Goal: Transaction & Acquisition: Purchase product/service

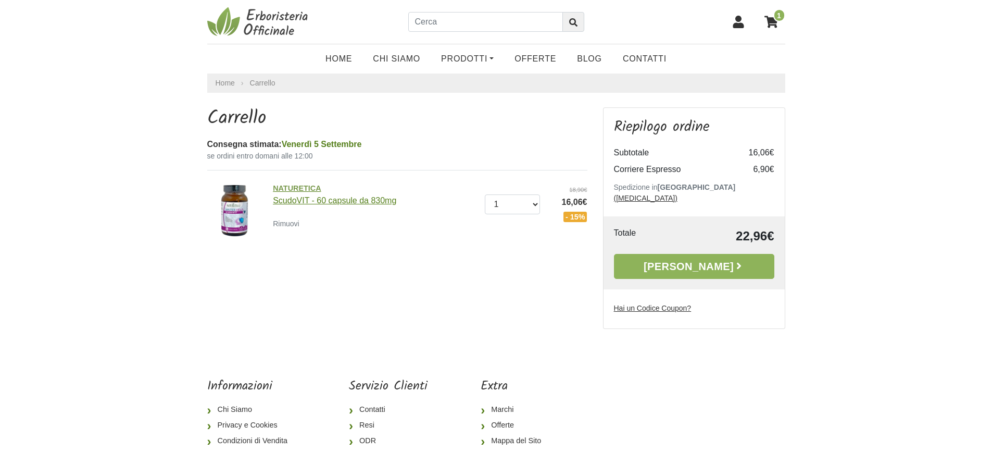
click at [294, 190] on span "NATURETICA" at bounding box center [375, 188] width 204 height 11
click at [294, 187] on span "NATURETICA" at bounding box center [375, 188] width 204 height 11
drag, startPoint x: 397, startPoint y: 202, endPoint x: 263, endPoint y: 195, distance: 134.6
click at [263, 195] on div "NATURETICA ScudoVIT - 60 capsule da 830mg Rimuovi Quantità 0 (Rimuovi) 1 2 3 18…" at bounding box center [398, 210] width 396 height 62
copy div "NATURETICA ScudoVIT - 60 capsule da 830mg"
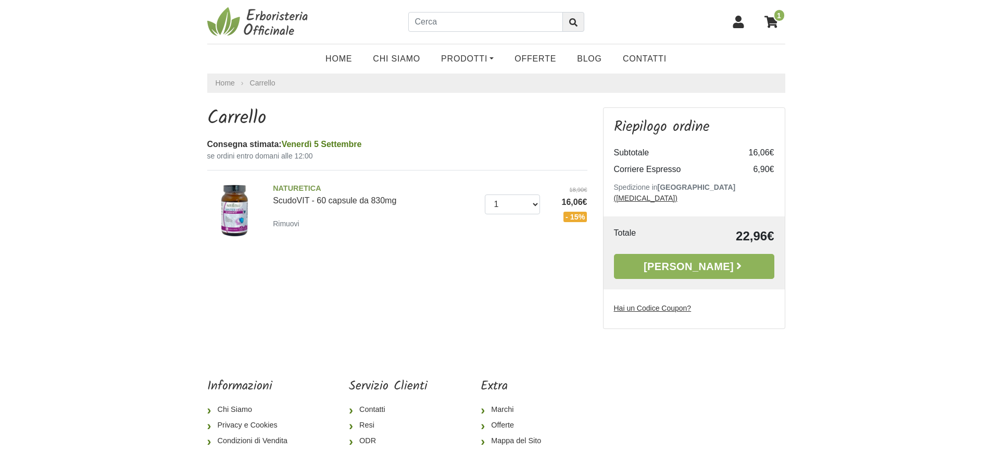
click at [430, 146] on div "Consegna stimata: Venerdì 5 Settembre" at bounding box center [397, 144] width 380 height 13
click at [465, 23] on input "text" at bounding box center [485, 22] width 155 height 20
paste input "NATURETICA ScudoVIT - 60 capsule da 830mg"
drag, startPoint x: 414, startPoint y: 21, endPoint x: 681, endPoint y: 36, distance: 268.2
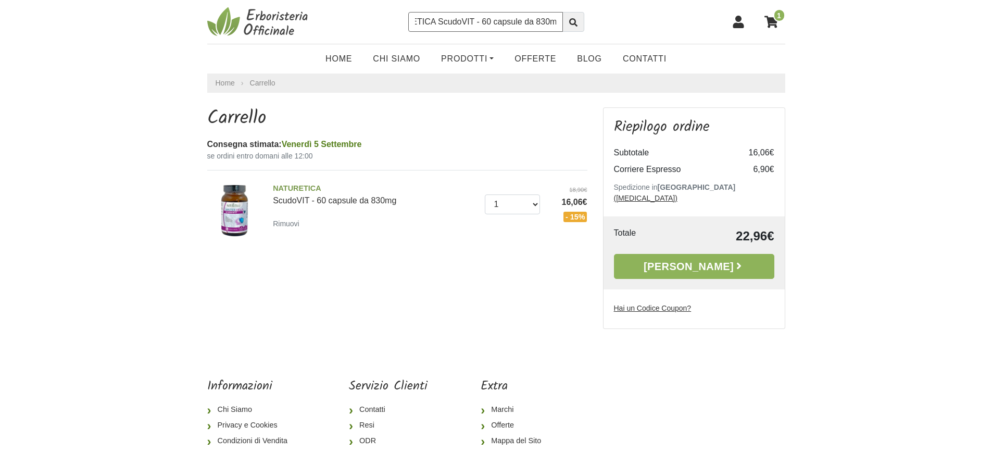
click at [681, 36] on div "1 NATURETICA ScudoVIT - 60 capsule da 830mg" at bounding box center [496, 22] width 578 height 44
paste input "Prolife Pediatrico, 12 Flaconcini"
type input "Prolife Pediatrico, 12 Flaconcini"
click at [576, 24] on icon "submit" at bounding box center [573, 22] width 8 height 8
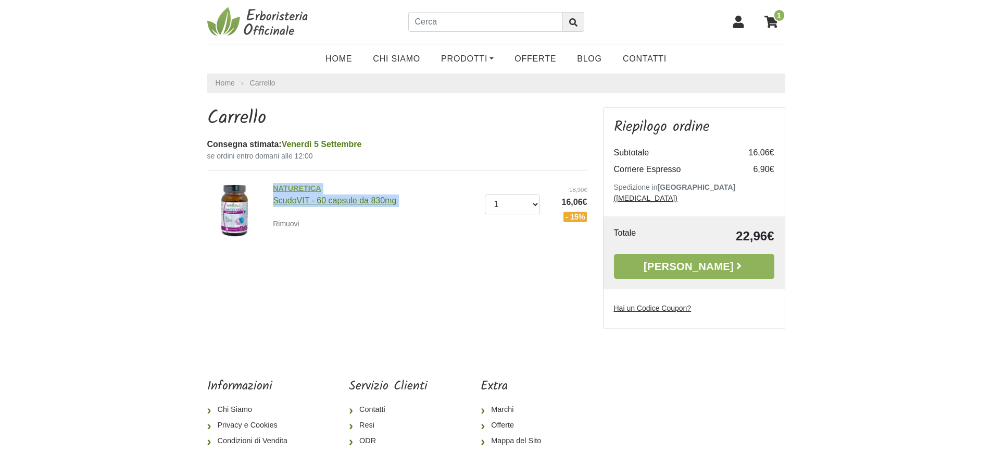
drag, startPoint x: 403, startPoint y: 207, endPoint x: 275, endPoint y: 185, distance: 129.4
click at [275, 185] on div "NATURETICA ScudoVIT - 60 capsule da 830mg" at bounding box center [375, 196] width 204 height 26
copy div "NATURETICA ScudoVIT - 60 capsule da 830mg"
click at [323, 257] on div "Carrello Consegna stimata: Venerdì 5 Settembre se ordini entro domani alle 12:0…" at bounding box center [398, 213] width 396 height 213
click at [244, 201] on img at bounding box center [235, 210] width 62 height 62
